Goal: Information Seeking & Learning: Find specific fact

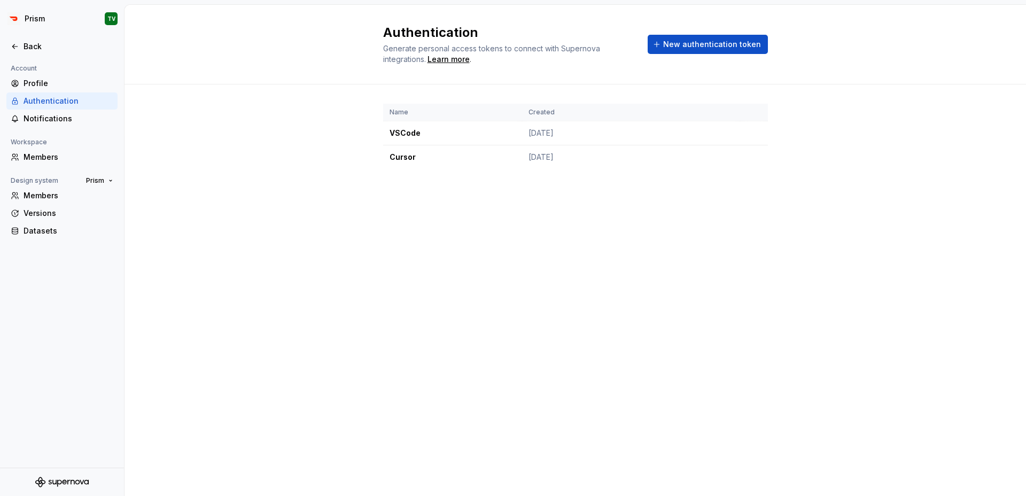
click at [57, 57] on div at bounding box center [62, 58] width 124 height 7
click at [53, 48] on div "Back" at bounding box center [69, 46] width 90 height 11
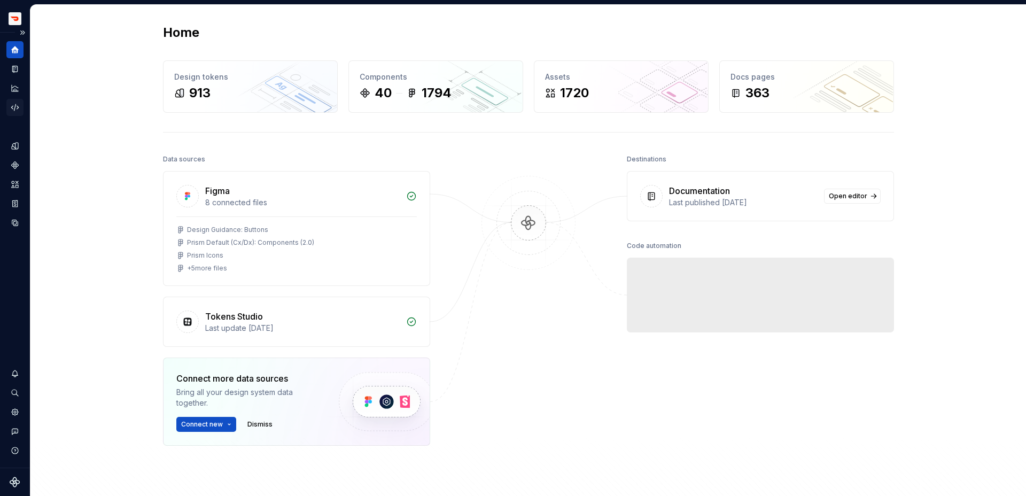
click at [12, 108] on icon "Code automation" at bounding box center [15, 108] width 10 height 10
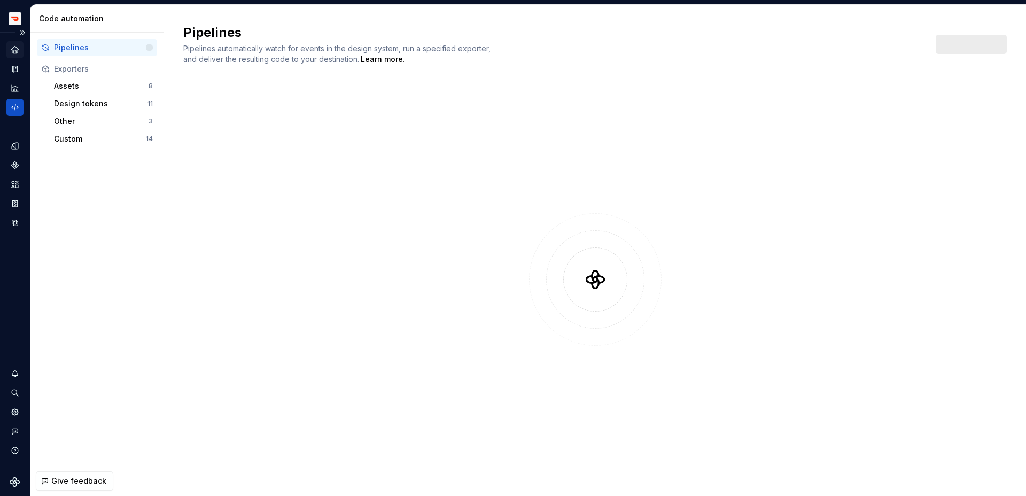
click at [10, 45] on div "Home" at bounding box center [14, 49] width 17 height 17
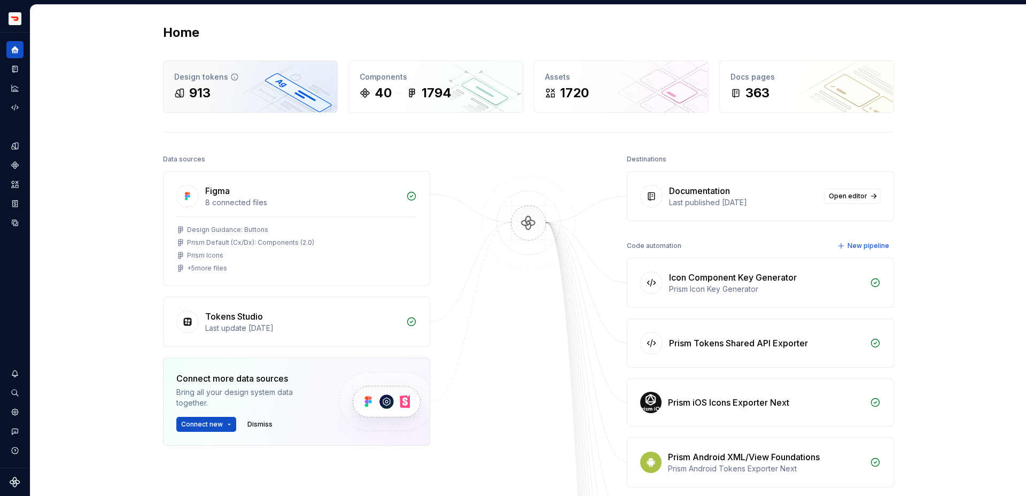
click at [267, 105] on div "Design tokens 913" at bounding box center [250, 86] width 174 height 51
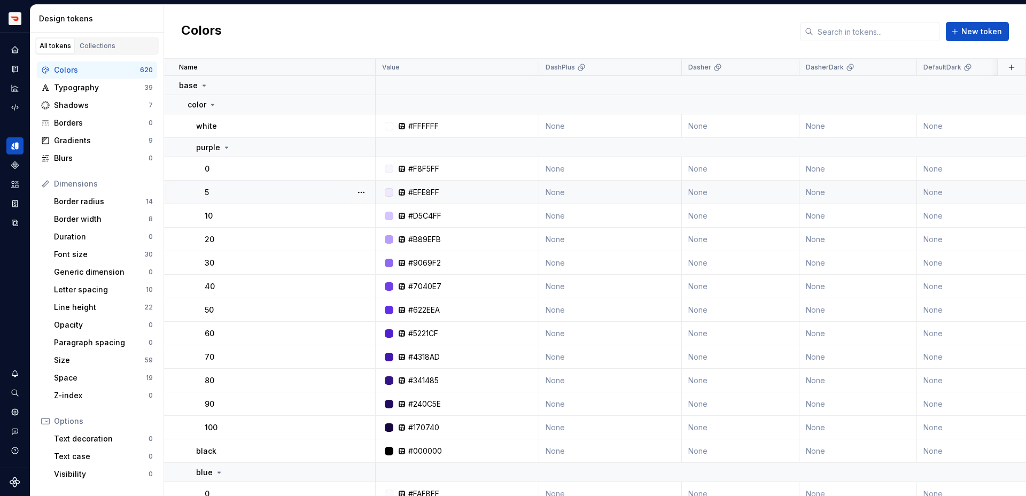
scroll to position [13, 0]
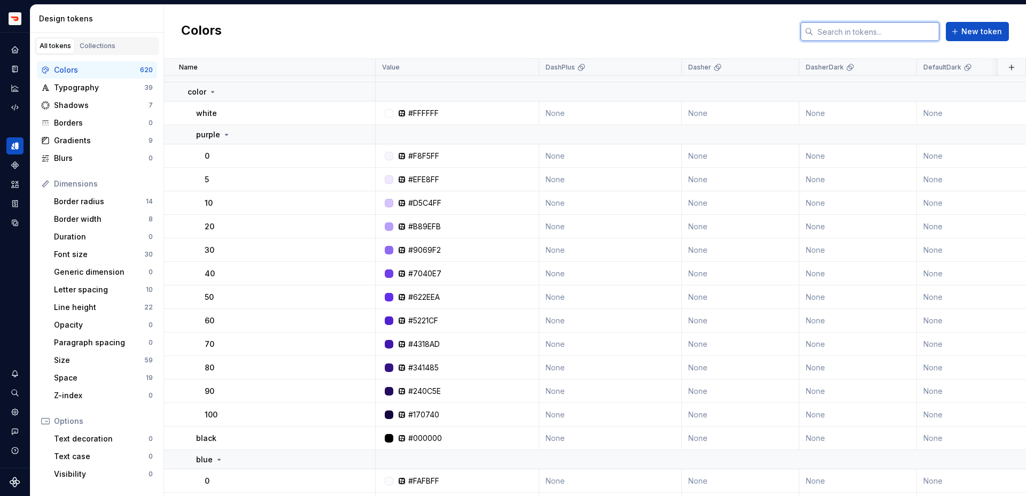
click at [822, 26] on input "text" at bounding box center [876, 31] width 126 height 19
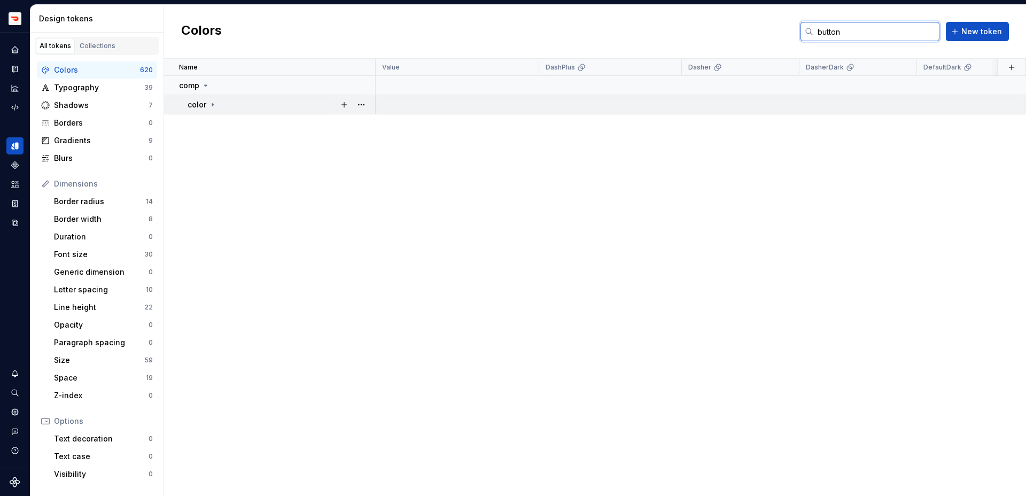
type input "button"
click at [199, 108] on p "color" at bounding box center [197, 104] width 19 height 11
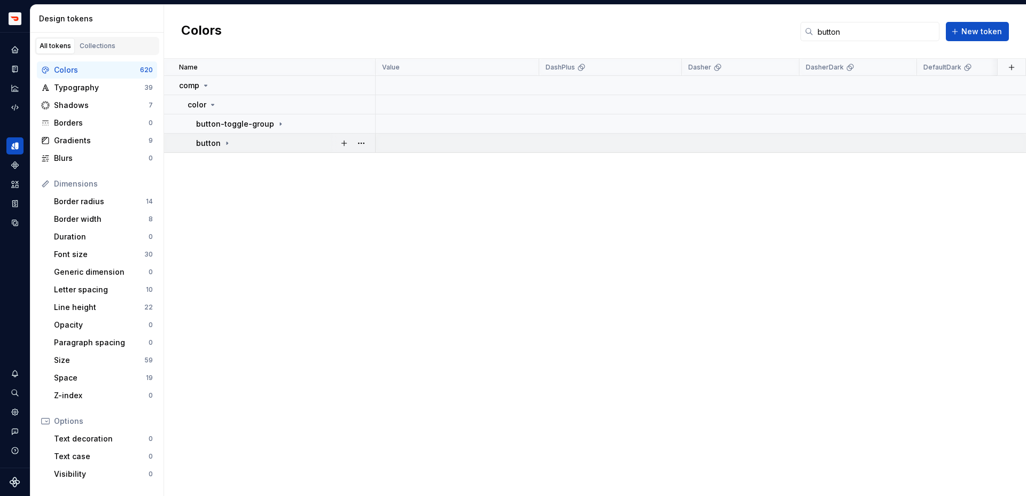
click at [223, 147] on icon at bounding box center [227, 143] width 9 height 9
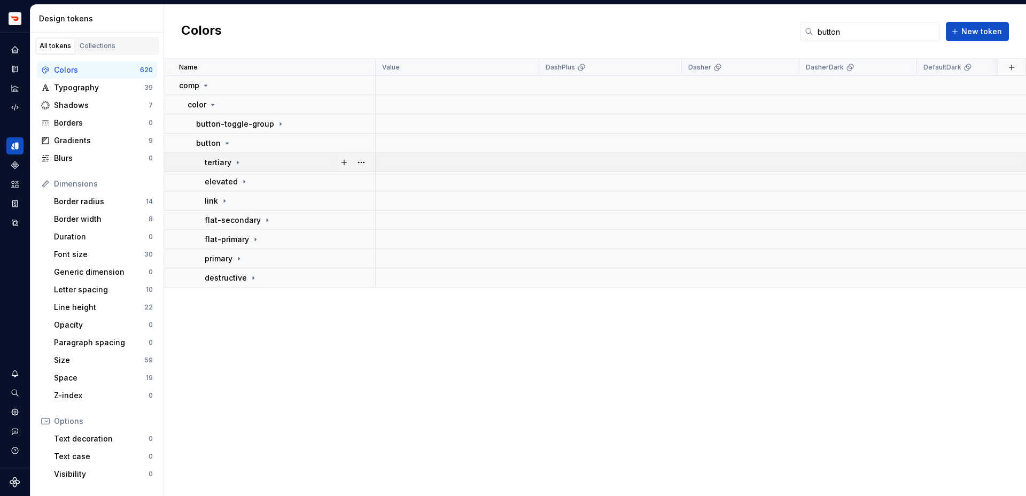
click at [230, 165] on p "tertiary" at bounding box center [218, 162] width 27 height 11
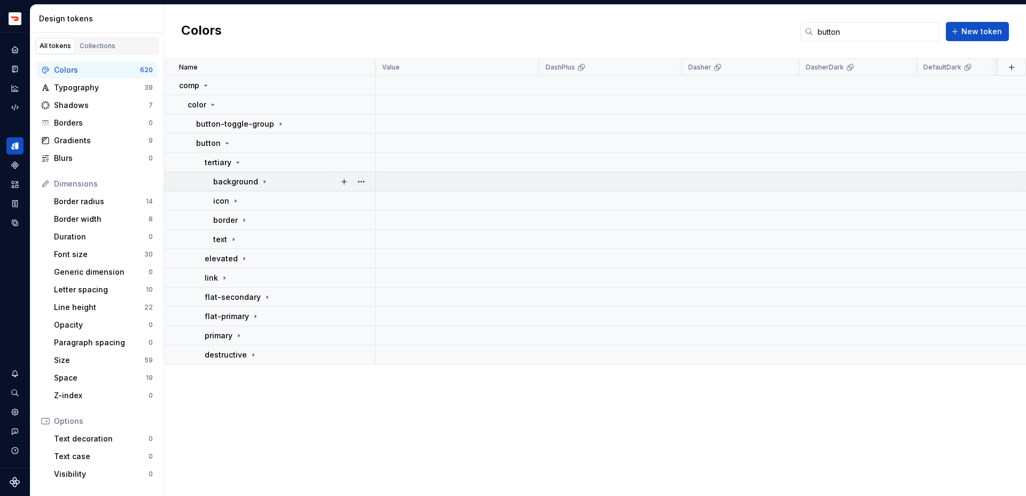
click at [229, 179] on p "background" at bounding box center [235, 181] width 45 height 11
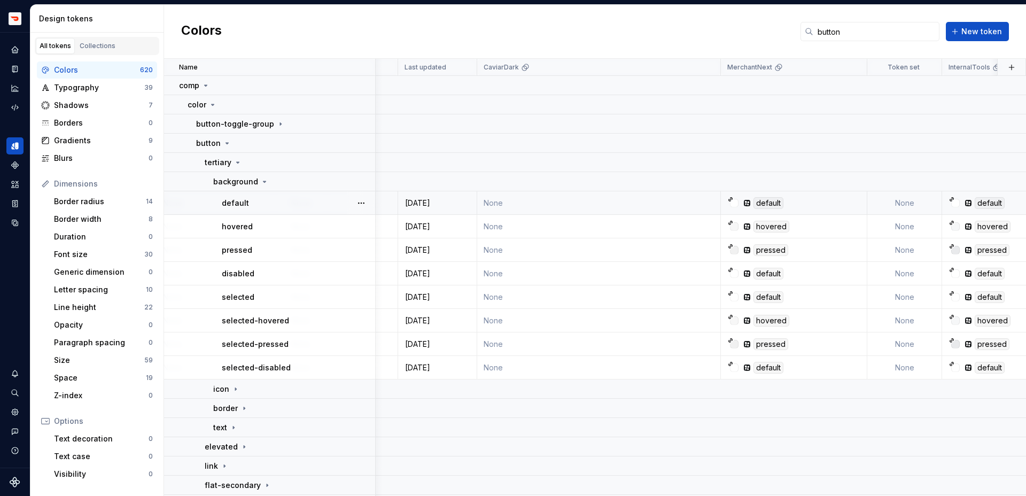
scroll to position [0, 909]
